Goal: Information Seeking & Learning: Check status

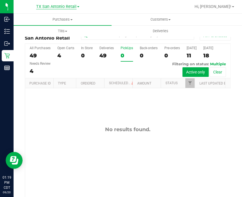
click at [38, 6] on span "TX San Antonio Retail" at bounding box center [56, 6] width 40 height 5
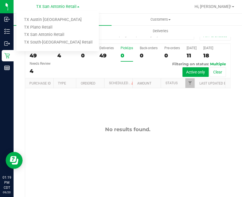
click at [36, 20] on link "TX Austin [GEOGRAPHIC_DATA]" at bounding box center [57, 20] width 82 height 8
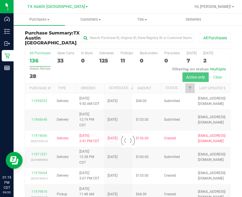
click at [120, 54] on div at bounding box center [127, 140] width 205 height 183
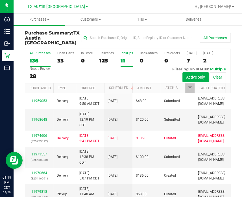
click at [127, 52] on label "PickUps 11" at bounding box center [126, 59] width 12 height 16
click at [0, 0] on input "PickUps 11" at bounding box center [0, 0] width 0 height 0
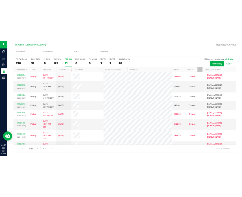
scroll to position [13, 0]
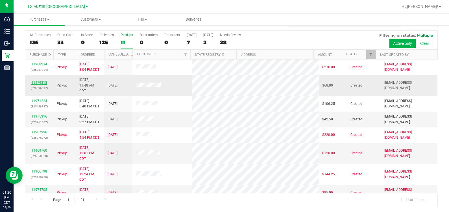
click at [37, 81] on link "11979818" at bounding box center [39, 83] width 16 height 4
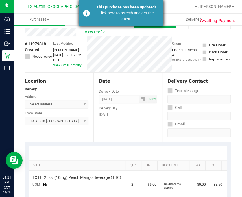
click at [114, 9] on div "This purchase has been updated!" at bounding box center [126, 7] width 66 height 6
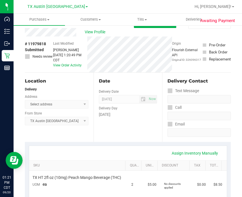
type textarea "[DATE] 10:00-14:00 -- Message: -- Phone:[PHONE_NUMBER] -- Payment Method:CASH -…"
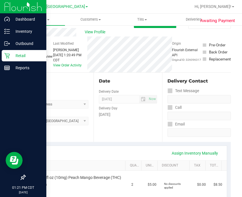
click at [8, 60] on div "Retail" at bounding box center [24, 55] width 45 height 11
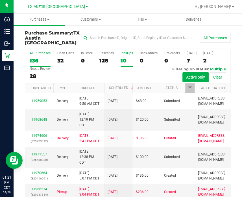
click at [123, 51] on div "PickUps" at bounding box center [126, 53] width 12 height 4
click at [0, 0] on input "PickUps 10" at bounding box center [0, 0] width 0 height 0
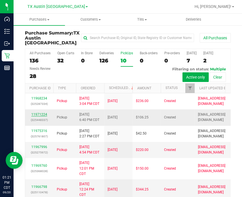
click at [36, 116] on link "11971224" at bounding box center [39, 114] width 16 height 4
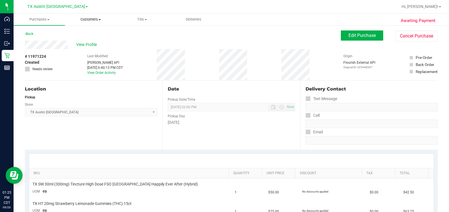
click at [103, 16] on uib-tab-heading "Customers All customers Add a new customer All physicians" at bounding box center [90, 19] width 51 height 11
click at [95, 32] on span "All customers" at bounding box center [85, 34] width 41 height 5
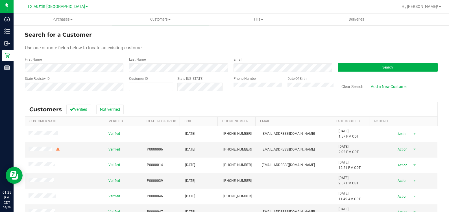
click at [73, 73] on form "Search for a Customer Use one or more fields below to locate an existing custom…" at bounding box center [231, 63] width 413 height 66
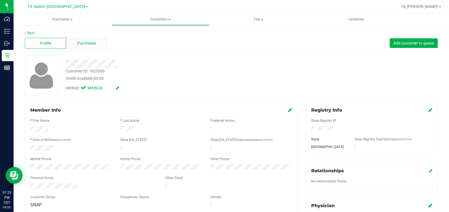
click at [101, 44] on div "Purchases" at bounding box center [86, 43] width 41 height 11
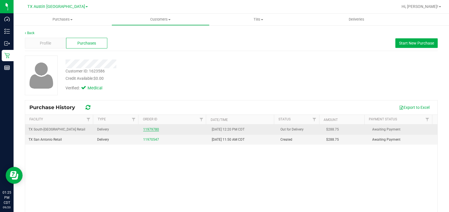
click at [146, 131] on link "11979780" at bounding box center [151, 130] width 16 height 4
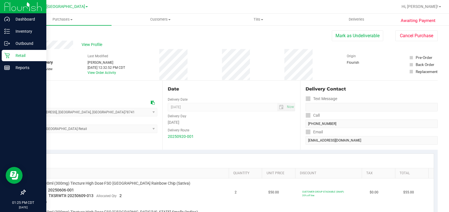
click at [6, 58] on icon at bounding box center [7, 56] width 6 height 6
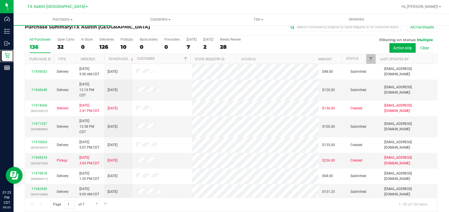
scroll to position [13, 0]
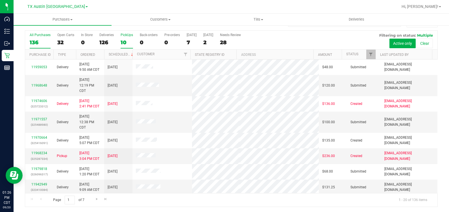
click at [124, 37] on label "PickUps 10" at bounding box center [126, 41] width 12 height 16
click at [0, 0] on input "PickUps 10" at bounding box center [0, 0] width 0 height 0
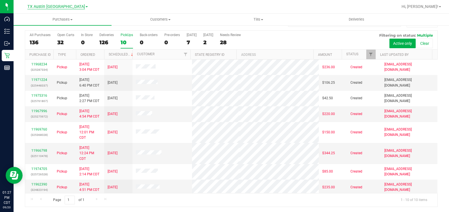
click at [58, 5] on span "TX Austin [GEOGRAPHIC_DATA]" at bounding box center [56, 6] width 58 height 5
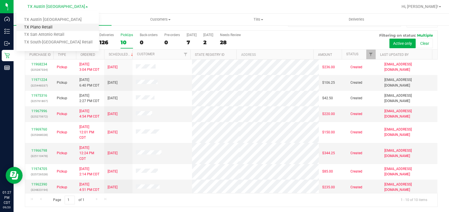
click at [56, 27] on link "TX Plano Retail" at bounding box center [57, 28] width 82 height 8
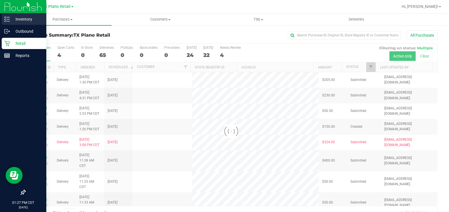
click at [6, 21] on icon at bounding box center [7, 19] width 6 height 6
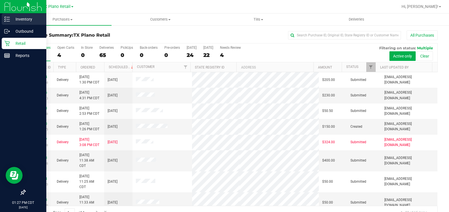
click at [5, 20] on icon at bounding box center [7, 19] width 6 height 6
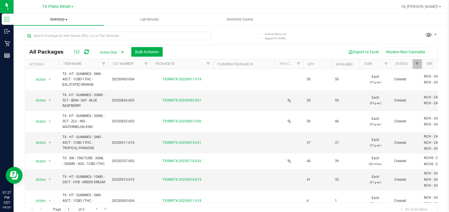
click at [58, 21] on span "Inventory" at bounding box center [59, 19] width 91 height 5
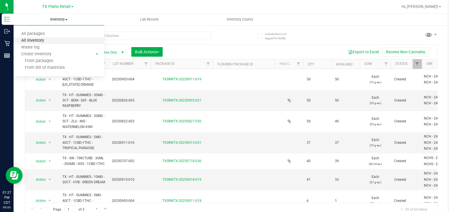
click at [28, 42] on span "All inventory" at bounding box center [33, 40] width 38 height 5
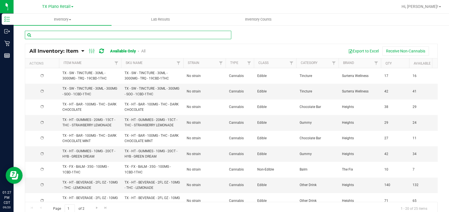
drag, startPoint x: 88, startPoint y: 35, endPoint x: 86, endPoint y: 25, distance: 10.7
click at [88, 35] on input "text" at bounding box center [128, 35] width 206 height 8
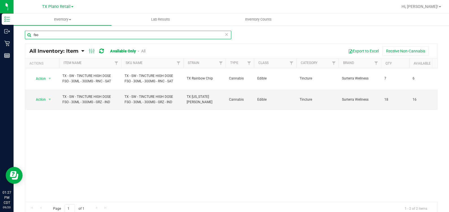
type input "fso"
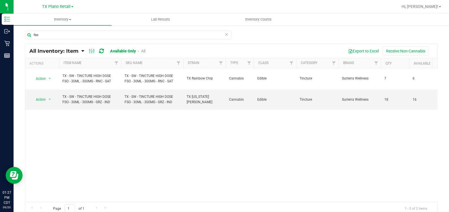
click at [55, 3] on div "[GEOGRAPHIC_DATA] Plano Retail [GEOGRAPHIC_DATA] [GEOGRAPHIC_DATA] [GEOGRAPHIC_…" at bounding box center [57, 6] width 82 height 9
click at [52, 5] on span "TX Plano Retail" at bounding box center [56, 6] width 28 height 5
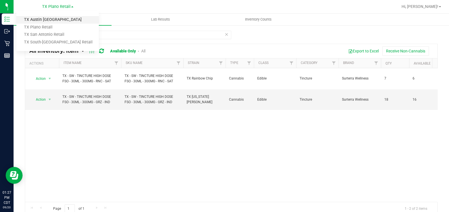
click at [44, 20] on link "TX Austin [GEOGRAPHIC_DATA]" at bounding box center [57, 20] width 82 height 8
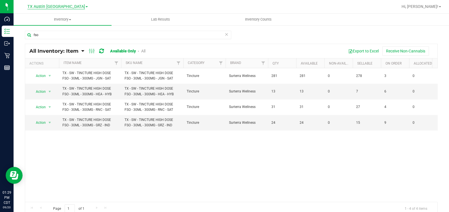
click at [51, 8] on span "TX Austin [GEOGRAPHIC_DATA]" at bounding box center [56, 6] width 58 height 5
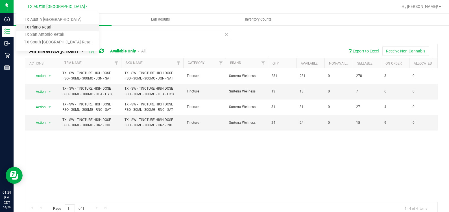
click at [57, 27] on link "TX Plano Retail" at bounding box center [57, 28] width 82 height 8
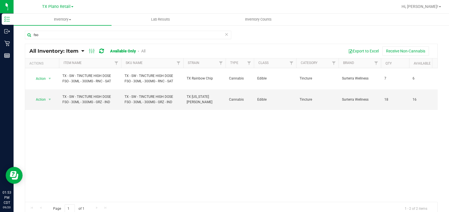
click at [144, 134] on div "Action Action Global inventory View packages TX - SW - TINCTURE HIGH DOSE FSO -…" at bounding box center [231, 135] width 412 height 134
click at [64, 2] on div "[GEOGRAPHIC_DATA] Plano Retail [GEOGRAPHIC_DATA] [GEOGRAPHIC_DATA] [GEOGRAPHIC_…" at bounding box center [58, 6] width 85 height 11
click at [65, 6] on span "TX Plano Retail" at bounding box center [56, 6] width 28 height 5
